Goal: Find specific page/section: Find specific page/section

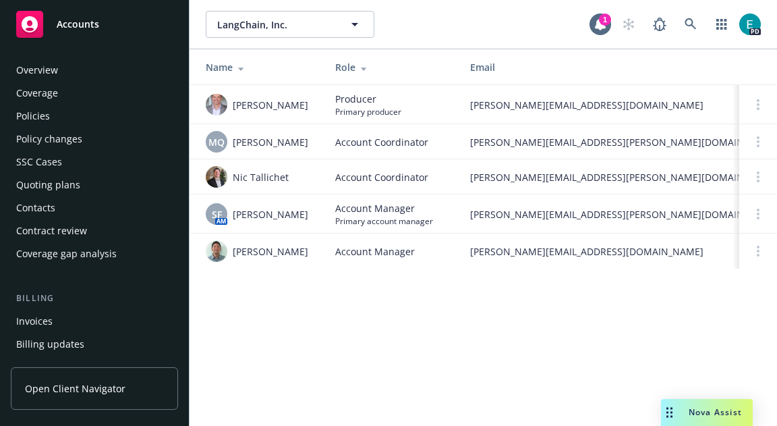
scroll to position [453, 0]
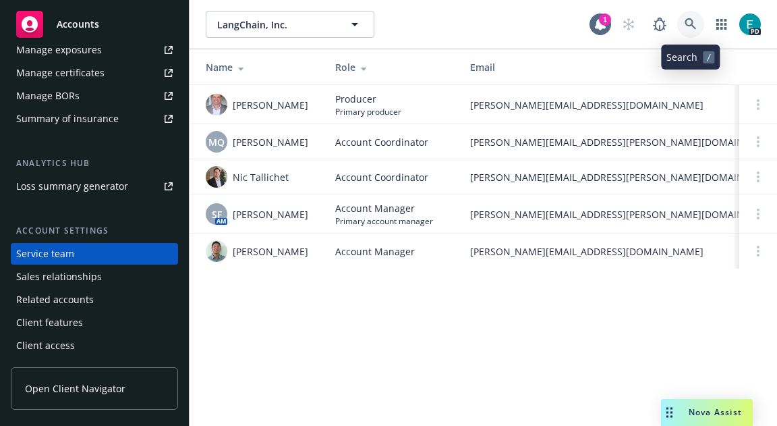
click at [696, 17] on link at bounding box center [690, 24] width 27 height 27
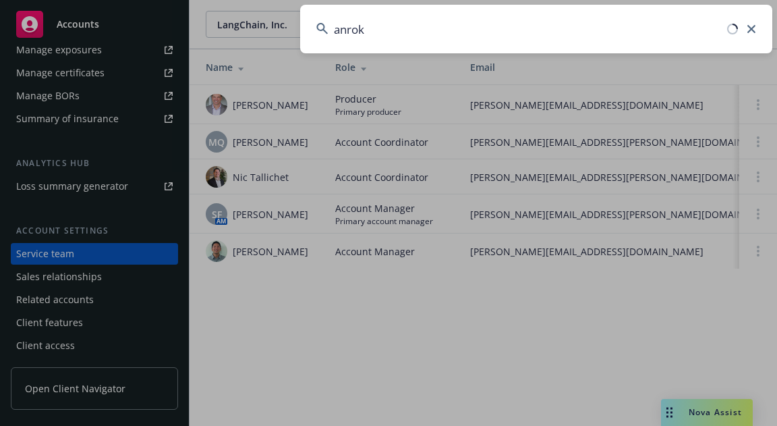
type input "anrok"
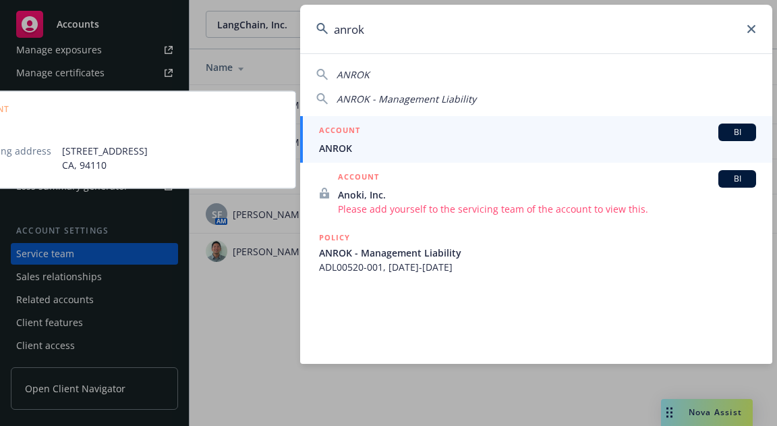
click at [413, 140] on div "ACCOUNT BI" at bounding box center [537, 132] width 437 height 18
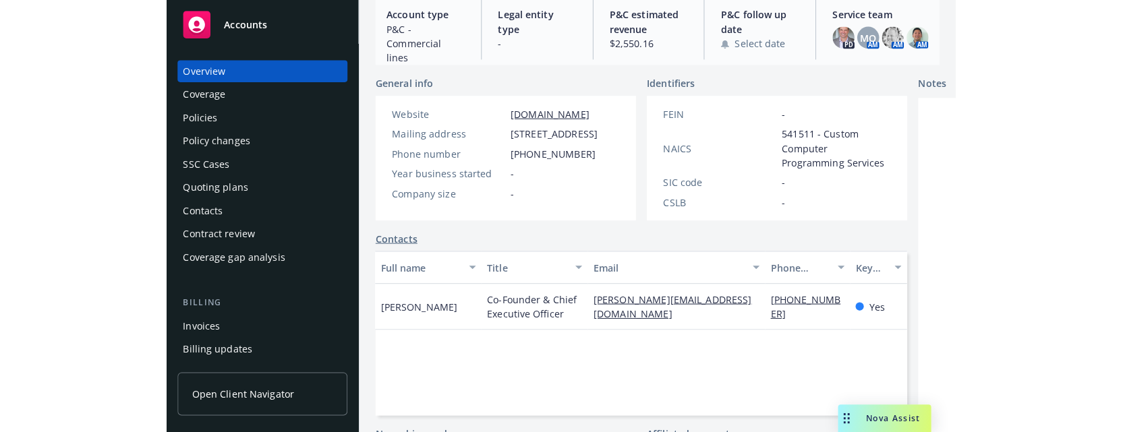
scroll to position [28, 0]
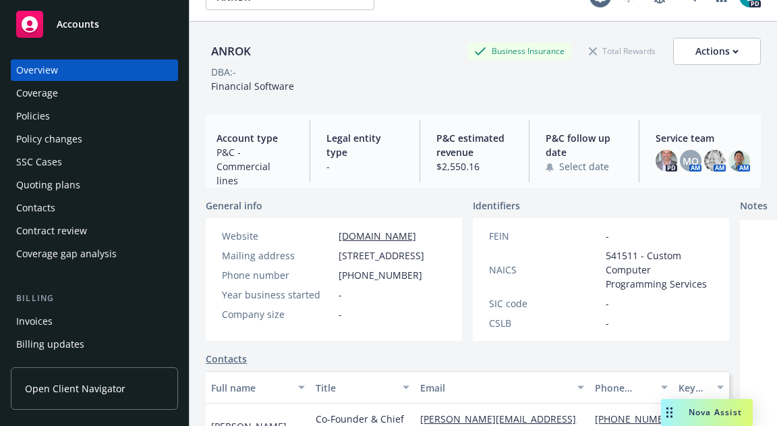
click at [55, 110] on div "Policies" at bounding box center [94, 116] width 156 height 22
